Goal: Task Accomplishment & Management: Manage account settings

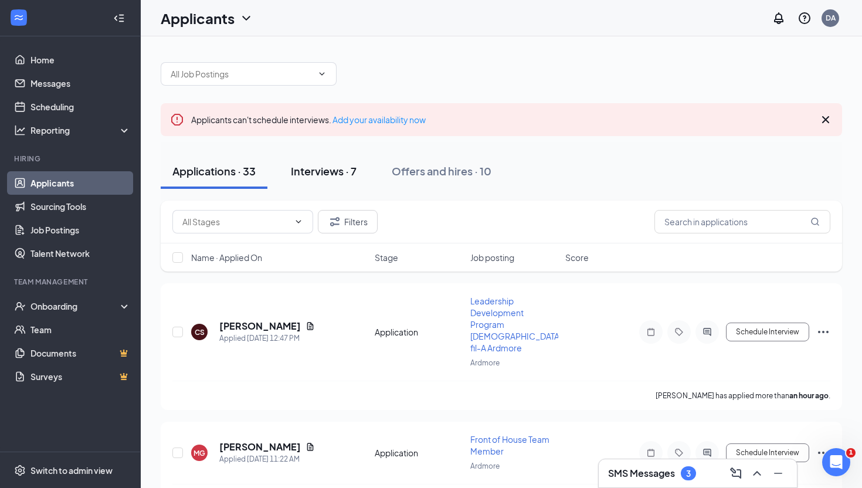
click at [327, 172] on div "Interviews · 7" at bounding box center [324, 171] width 66 height 15
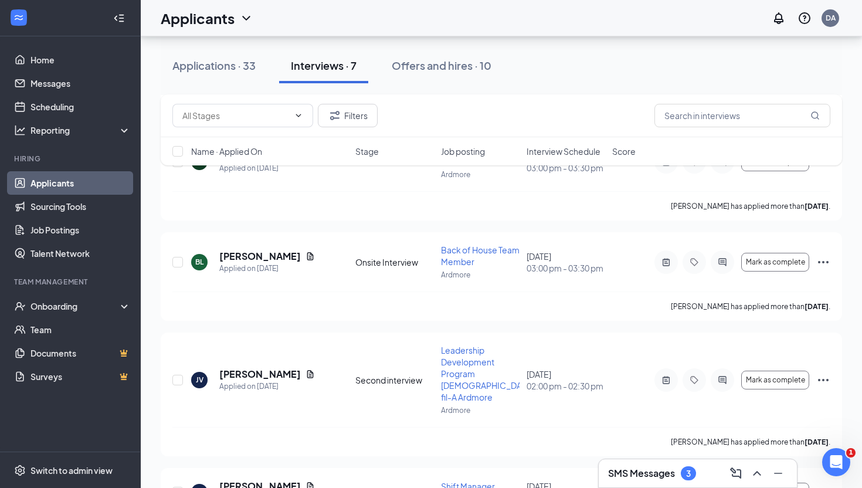
scroll to position [522, 0]
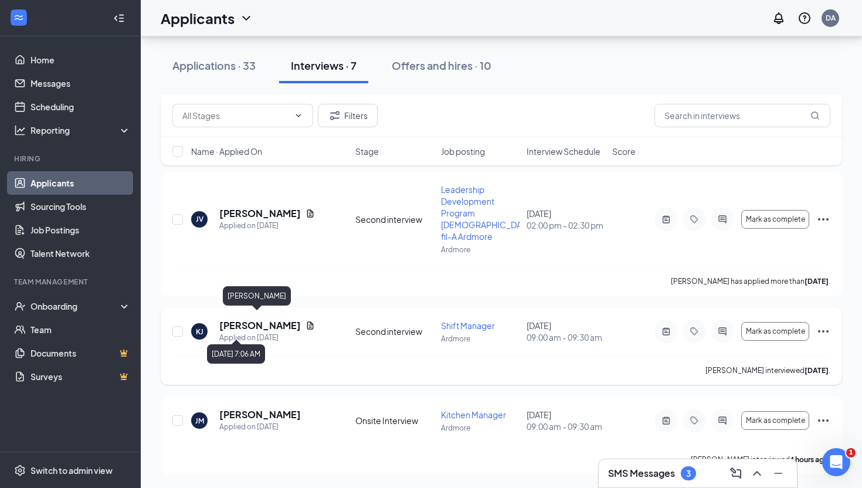
click at [250, 319] on h5 "[PERSON_NAME]" at bounding box center [260, 325] width 82 height 13
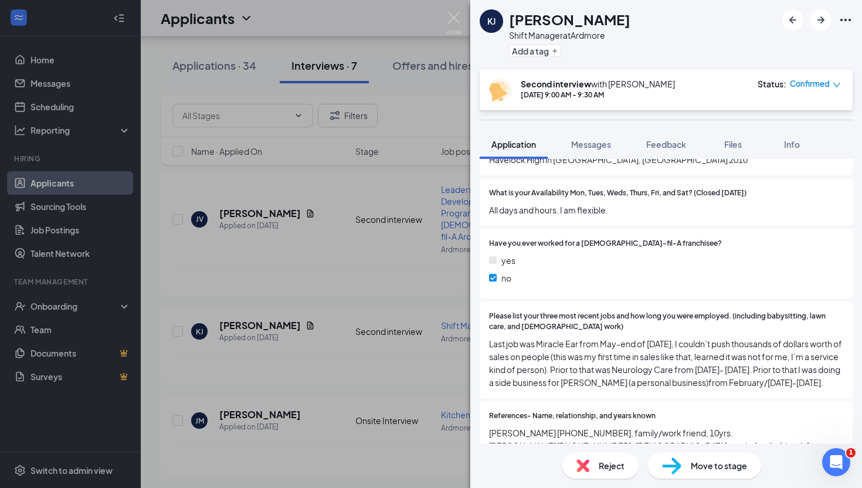
scroll to position [582, 0]
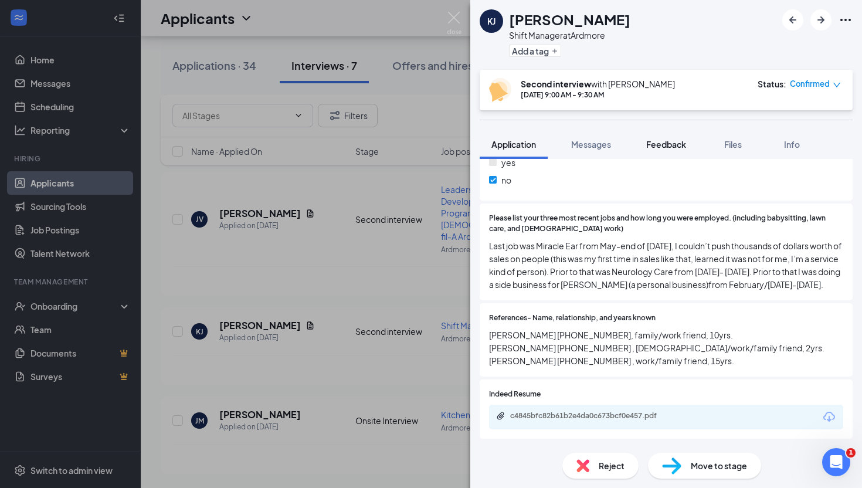
click at [664, 152] on button "Feedback" at bounding box center [666, 144] width 63 height 29
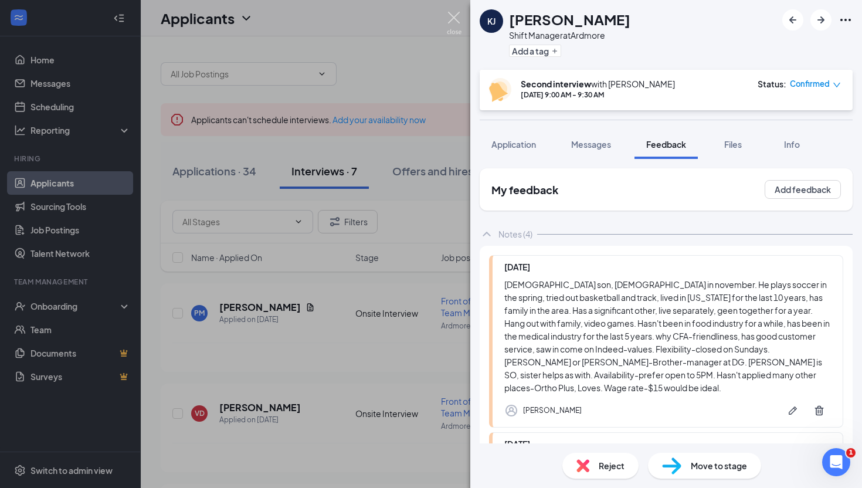
click at [457, 15] on img at bounding box center [454, 23] width 15 height 23
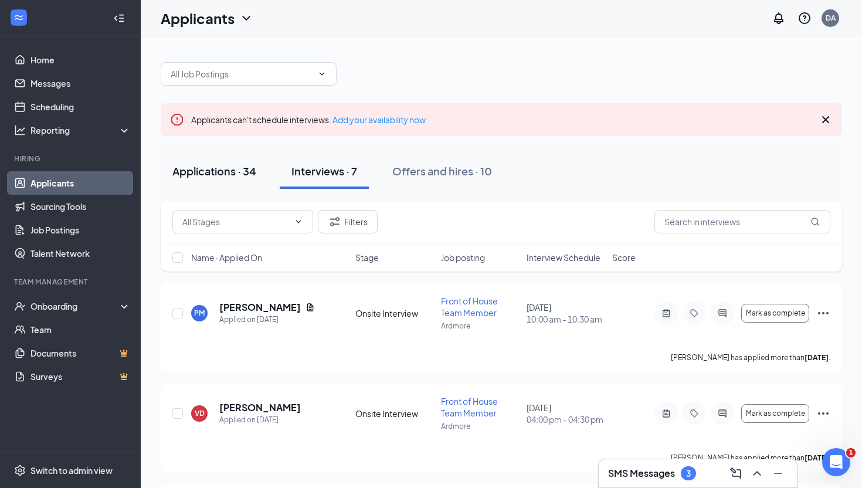
click at [208, 181] on button "Applications · 34" at bounding box center [214, 171] width 107 height 35
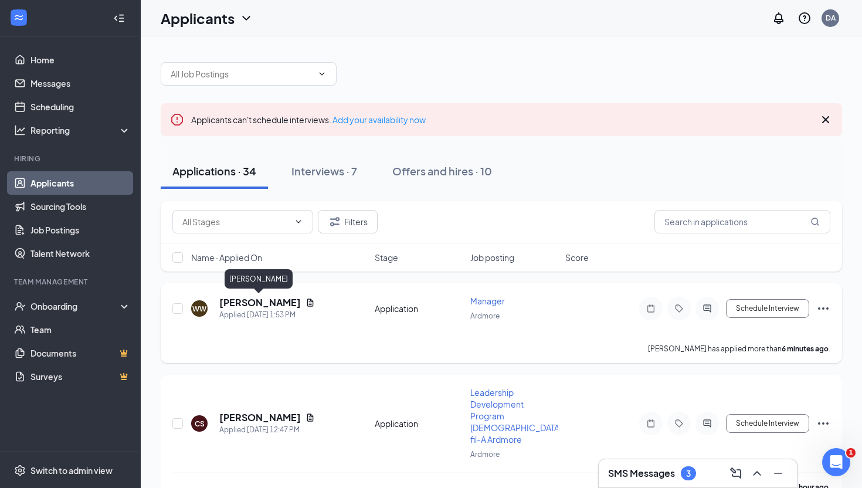
click at [258, 300] on h5 "[PERSON_NAME]" at bounding box center [260, 302] width 82 height 13
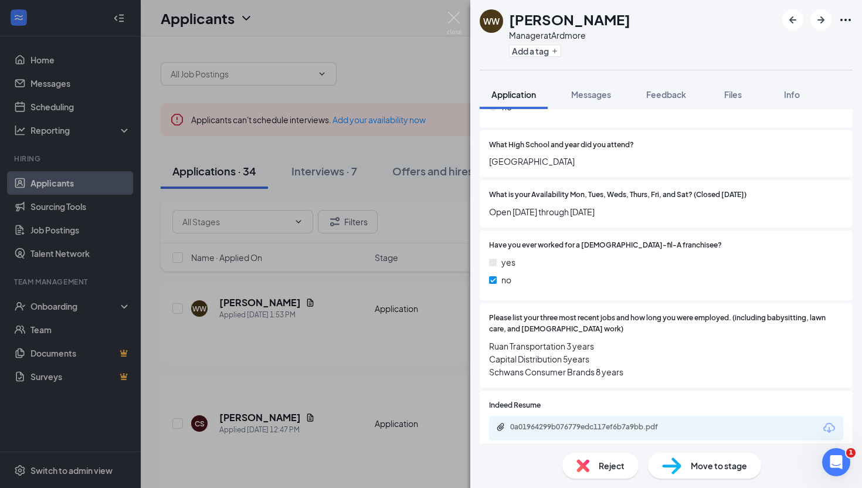
scroll to position [431, 0]
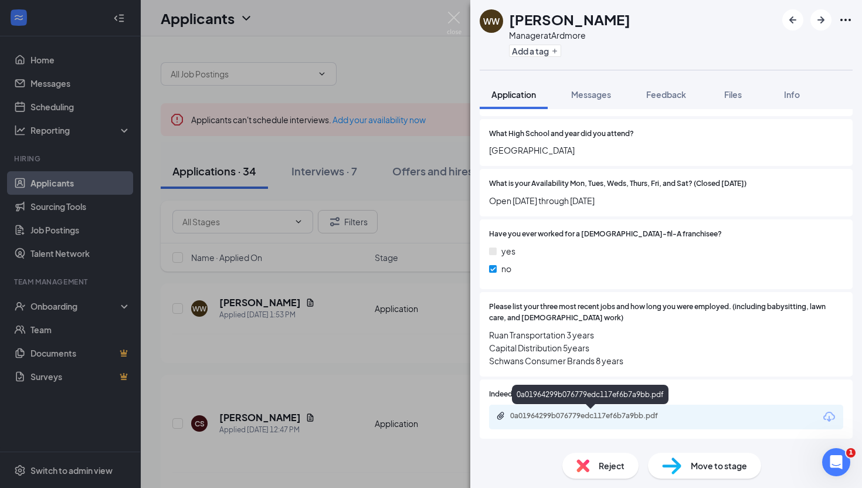
click at [608, 412] on div "0a01964299b076779edc117ef6b7a9bb.pdf" at bounding box center [592, 415] width 164 height 9
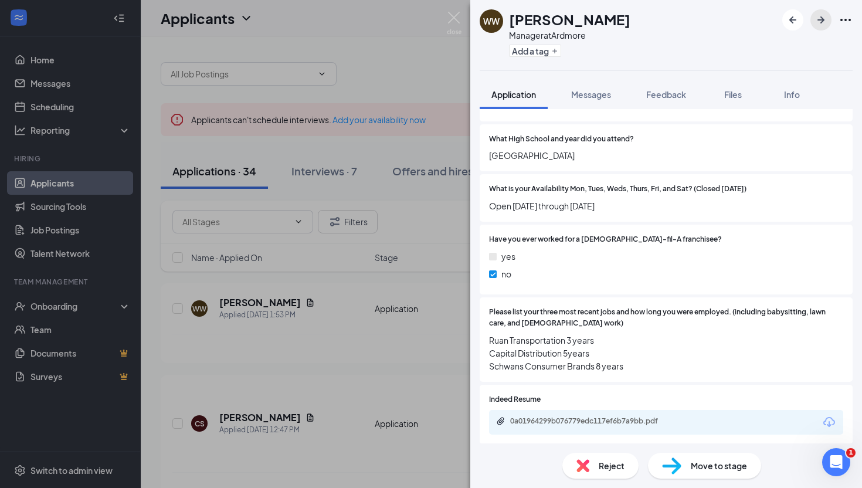
click at [820, 17] on icon "ArrowRight" at bounding box center [821, 20] width 14 height 14
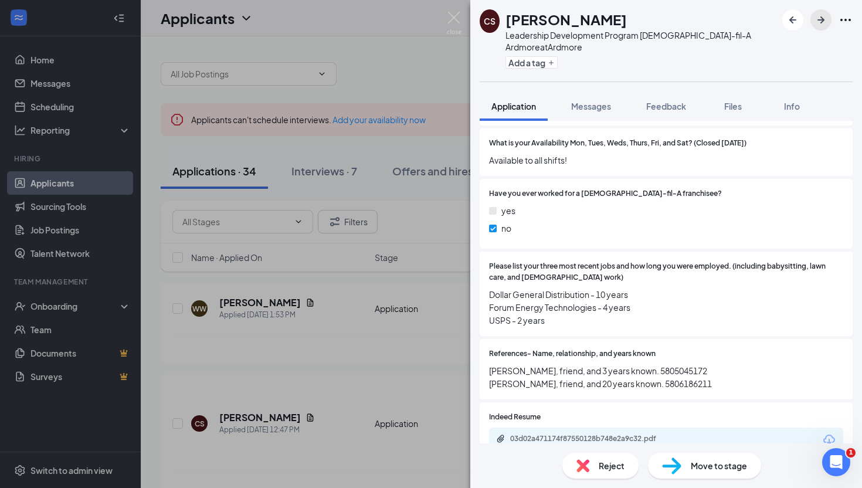
scroll to position [492, 0]
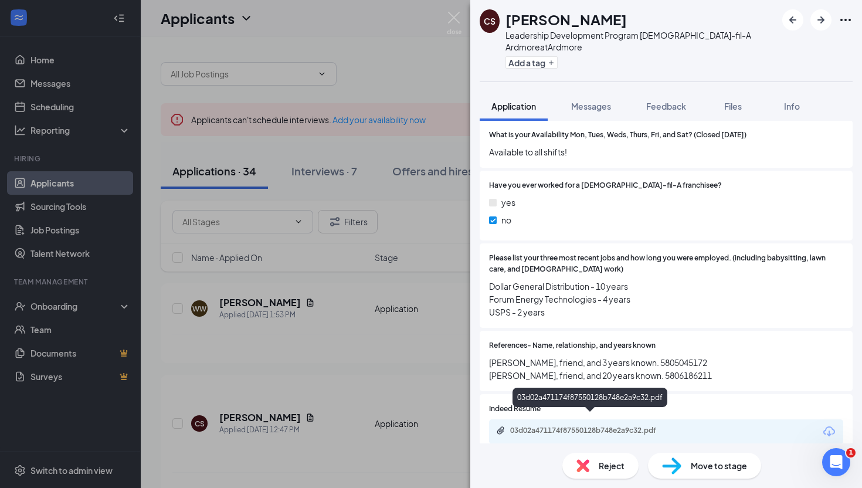
click at [599, 426] on div "03d02a471174f87550128b748e2a9c32.pdf" at bounding box center [591, 431] width 190 height 11
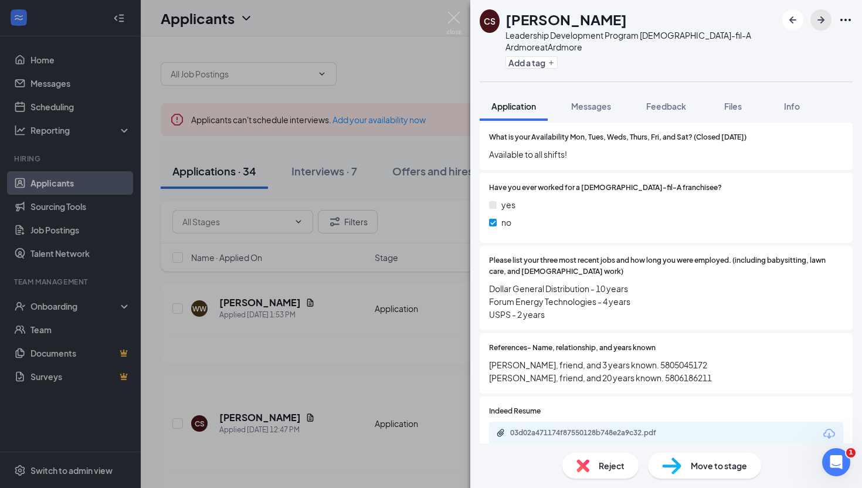
click at [824, 23] on icon "ArrowRight" at bounding box center [821, 20] width 14 height 14
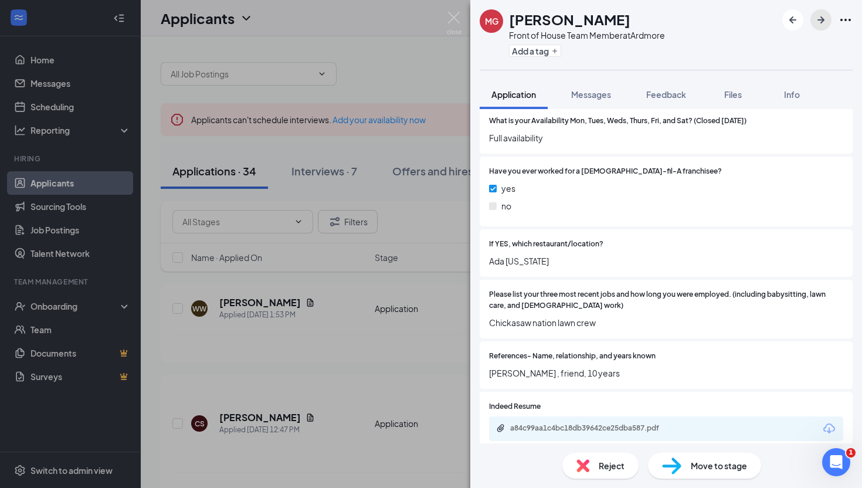
scroll to position [506, 0]
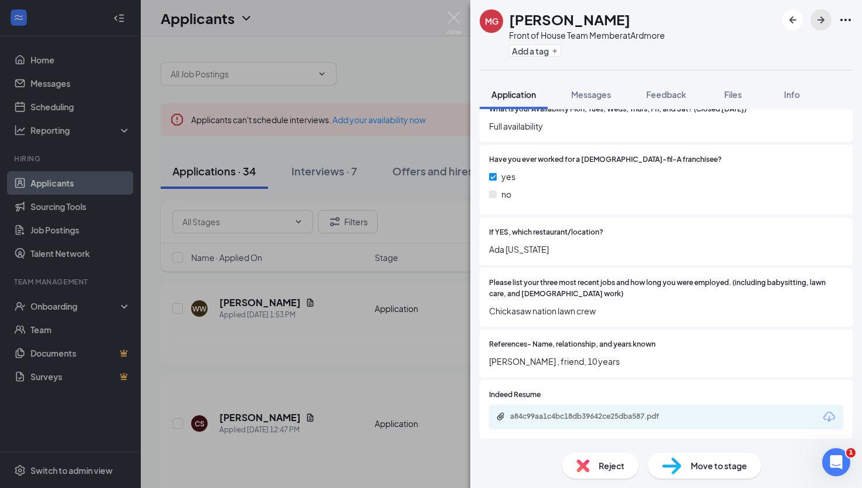
click at [818, 25] on icon "ArrowRight" at bounding box center [821, 20] width 14 height 14
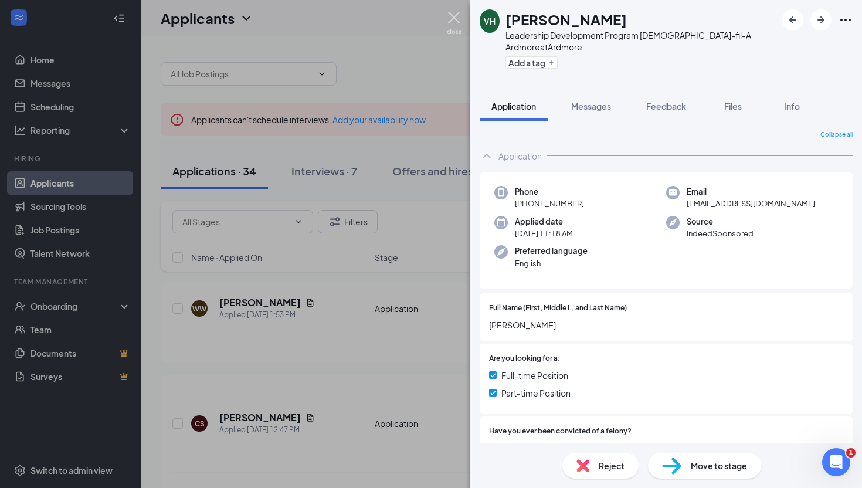
click at [456, 13] on img at bounding box center [454, 23] width 15 height 23
